Goal: Task Accomplishment & Management: Manage account settings

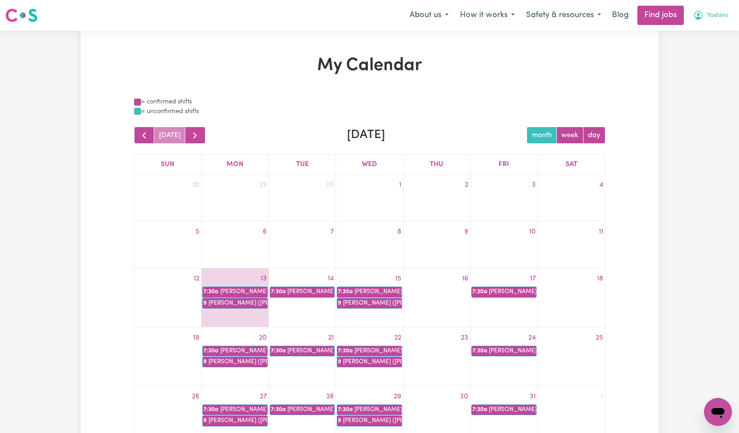
click at [711, 18] on span "Yoshimi" at bounding box center [717, 16] width 21 height 10
click at [704, 70] on link "Logout" at bounding box center [698, 67] width 69 height 17
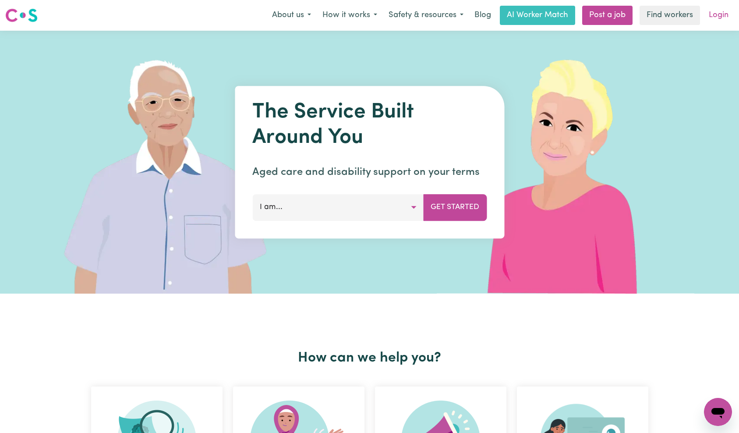
click at [712, 7] on link "Login" at bounding box center [719, 15] width 30 height 19
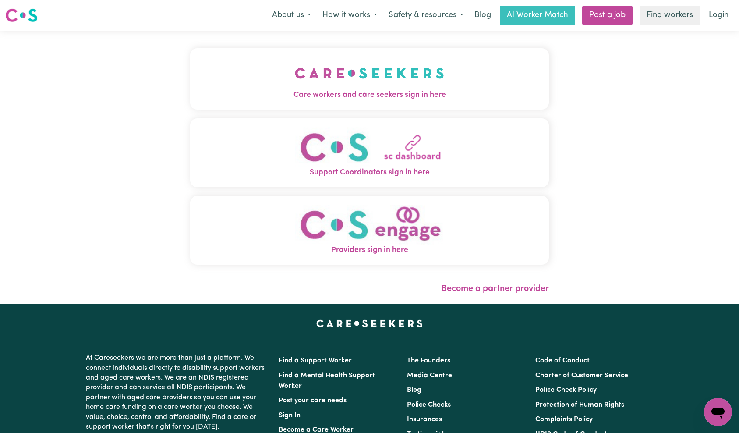
click at [343, 90] on span "Care workers and care seekers sign in here" at bounding box center [369, 94] width 359 height 11
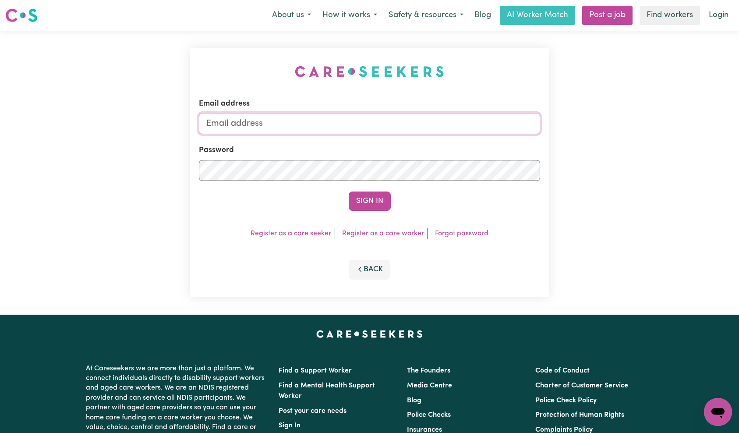
click at [407, 114] on input "Email address" at bounding box center [370, 123] width 342 height 21
type input "superuser~[EMAIL_ADDRESS][DOMAIN_NAME]"
click at [365, 198] on button "Sign In" at bounding box center [370, 200] width 42 height 19
